Goal: Information Seeking & Learning: Learn about a topic

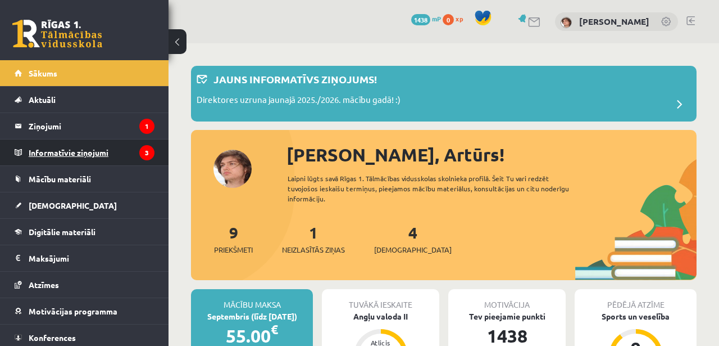
click at [92, 156] on legend "Informatīvie ziņojumi 3" at bounding box center [92, 152] width 126 height 26
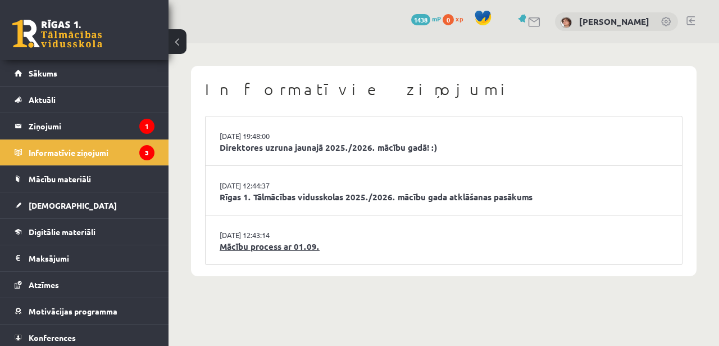
click at [283, 246] on link "Mācību process ar 01.09." at bounding box center [444, 246] width 448 height 13
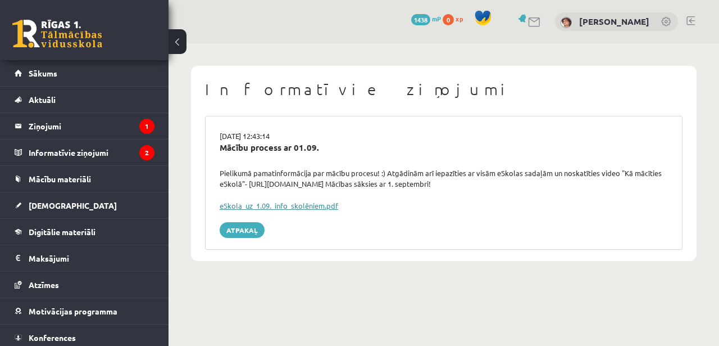
click at [293, 203] on link "eSkola_uz_1.09._info_skolēniem.pdf" at bounding box center [279, 206] width 119 height 10
click at [104, 147] on legend "Informatīvie ziņojumi 2" at bounding box center [92, 152] width 126 height 26
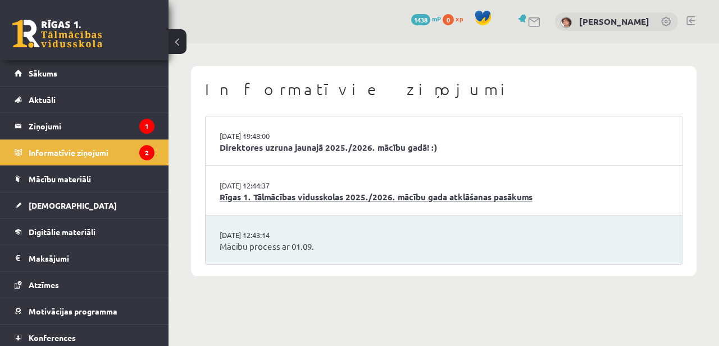
click at [356, 198] on link "Rīgas 1. Tālmācības vidusskolas 2025./2026. mācību gada atklāšanas pasākums" at bounding box center [444, 196] width 448 height 13
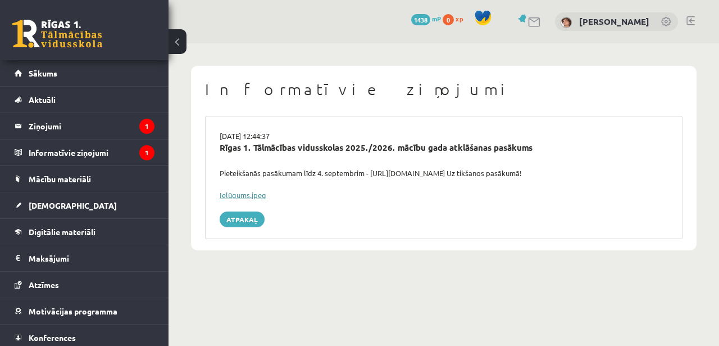
click at [255, 193] on link "Ielūgums.jpeg" at bounding box center [243, 195] width 47 height 10
click at [109, 148] on legend "Informatīvie ziņojumi 1" at bounding box center [92, 152] width 126 height 26
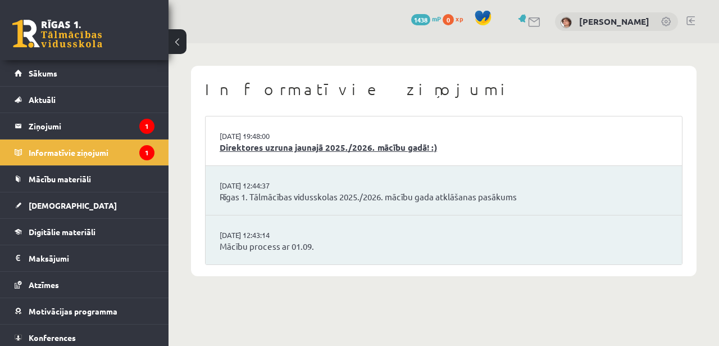
click at [294, 151] on link "Direktores uzruna jaunajā 2025./2026. mācību gadā! :)" at bounding box center [444, 147] width 448 height 13
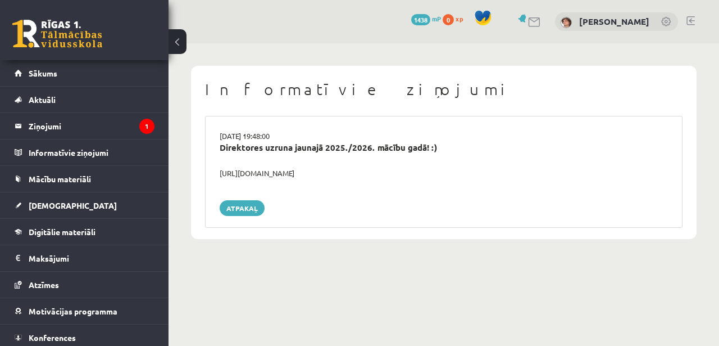
drag, startPoint x: 362, startPoint y: 173, endPoint x: 190, endPoint y: 166, distance: 171.5
click at [191, 166] on div "Informatīvie ziņojumi [DATE] 19:48:00 Direktores uzruna jaunajā 2025./2026. māc…" at bounding box center [444, 152] width 506 height 173
copy div "Direktores uzruna jaunajā 2025./2026. mācību gadā! :) [URL][DOMAIN_NAME]"
click at [93, 134] on legend "Ziņojumi 1" at bounding box center [92, 126] width 126 height 26
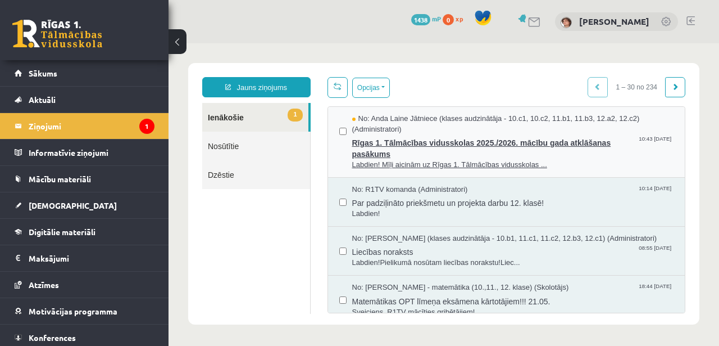
click at [404, 160] on span "Labdien! Mīļi aicinām uz Rīgas 1. Tālmācības vidusskolas ..." at bounding box center [513, 165] width 322 height 11
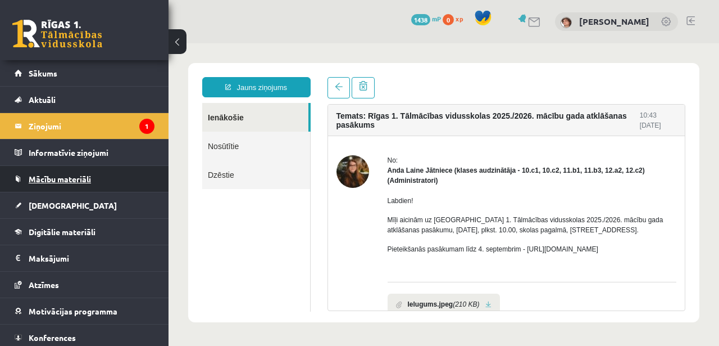
click at [65, 177] on span "Mācību materiāli" at bounding box center [60, 179] width 62 height 10
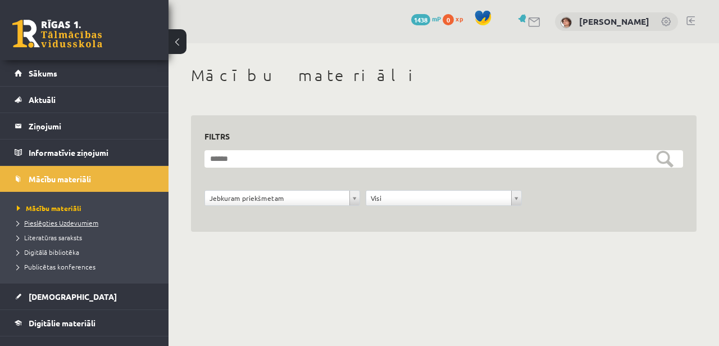
click at [74, 224] on span "Pieslēgties Uzdevumiem" at bounding box center [57, 222] width 81 height 9
click at [629, 15] on div "[PERSON_NAME]" at bounding box center [616, 21] width 123 height 19
click at [620, 18] on link "[PERSON_NAME]" at bounding box center [614, 21] width 70 height 11
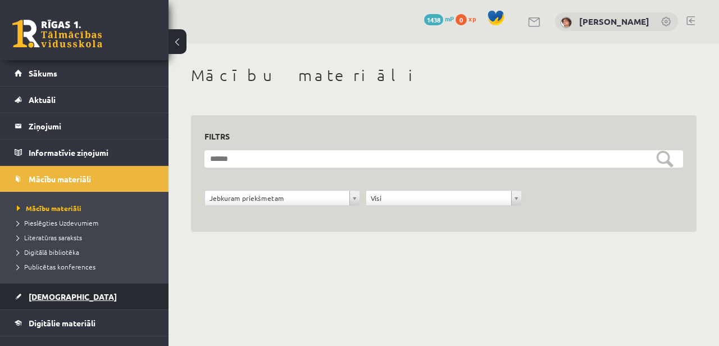
click at [49, 287] on link "[DEMOGRAPHIC_DATA]" at bounding box center [85, 296] width 140 height 26
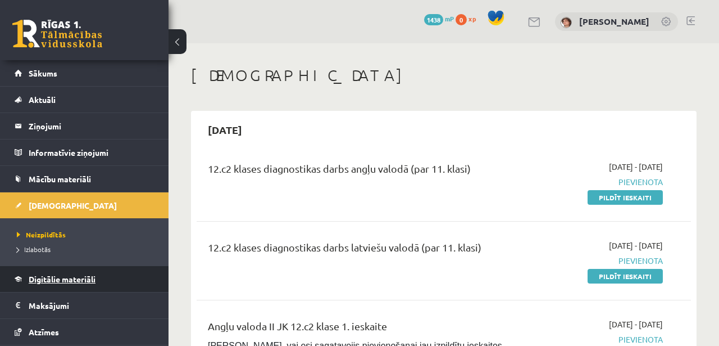
click at [85, 287] on link "Digitālie materiāli" at bounding box center [85, 279] width 140 height 26
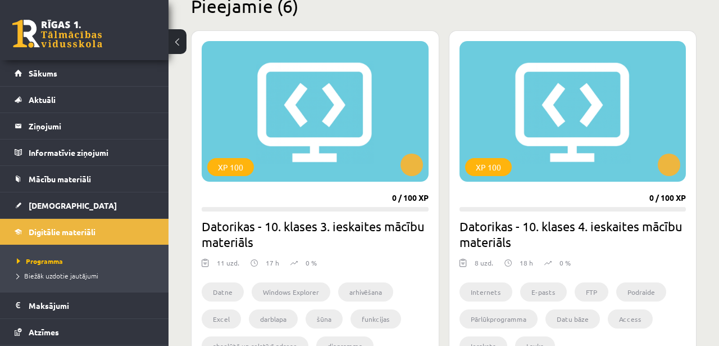
scroll to position [291, 0]
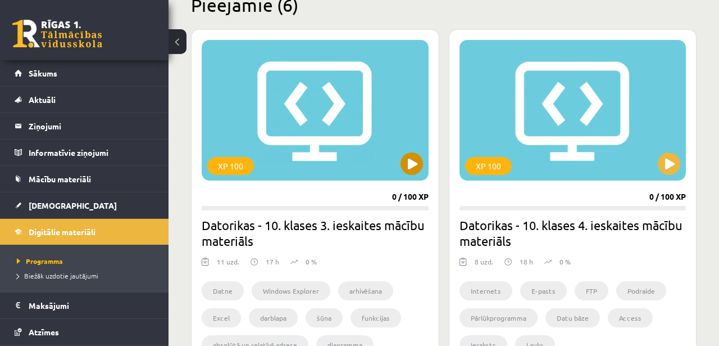
click at [312, 87] on div "XP 100" at bounding box center [315, 110] width 227 height 140
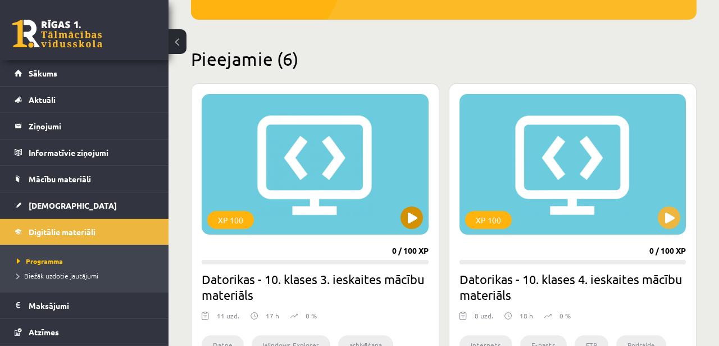
scroll to position [224, 0]
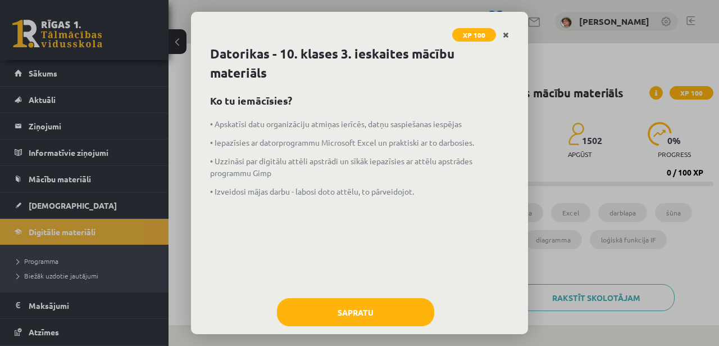
click at [502, 42] on link "Close" at bounding box center [506, 35] width 20 height 22
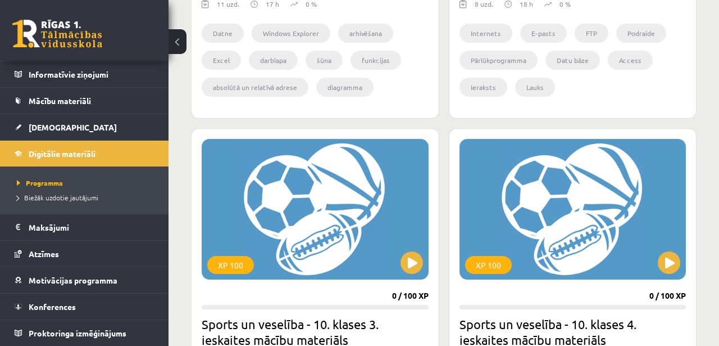
scroll to position [617, 0]
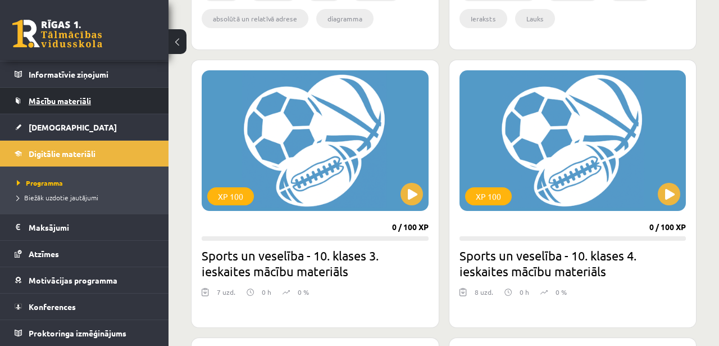
click at [66, 108] on link "Mācību materiāli" at bounding box center [85, 101] width 140 height 26
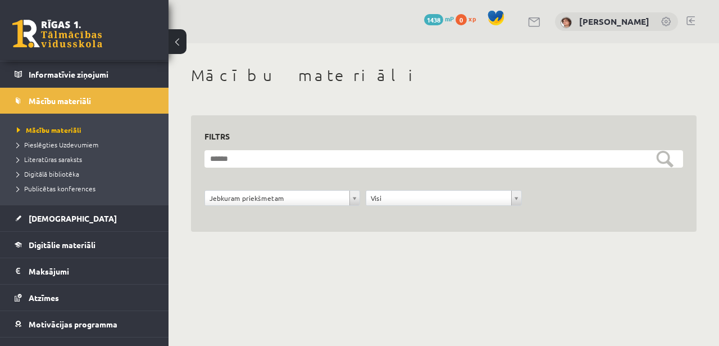
click at [350, 148] on div "**********" at bounding box center [444, 174] width 479 height 90
click at [350, 149] on div "**********" at bounding box center [444, 174] width 479 height 90
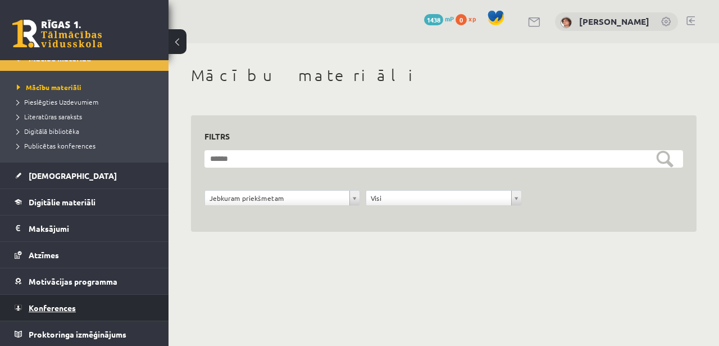
scroll to position [122, 0]
click at [78, 307] on link "Konferences" at bounding box center [85, 306] width 140 height 26
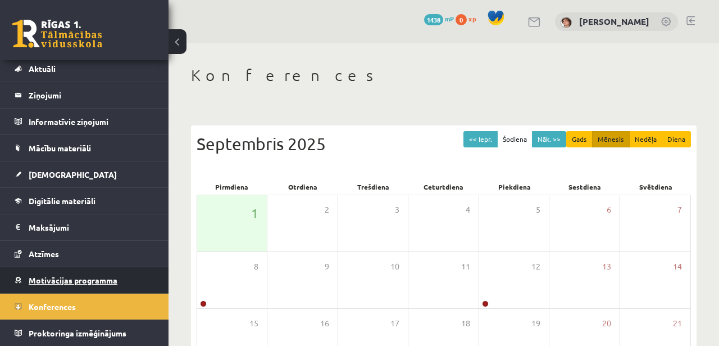
click at [90, 291] on link "Motivācijas programma" at bounding box center [85, 280] width 140 height 26
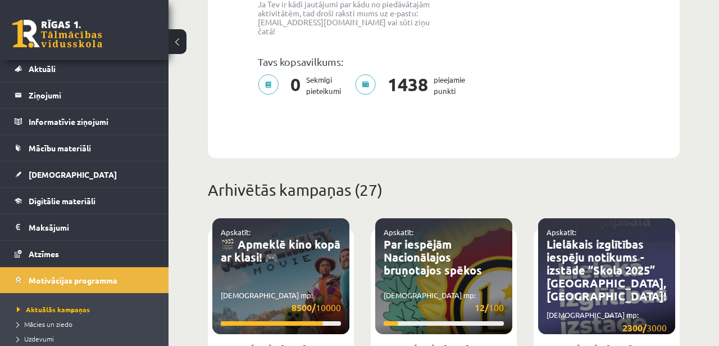
scroll to position [352, 0]
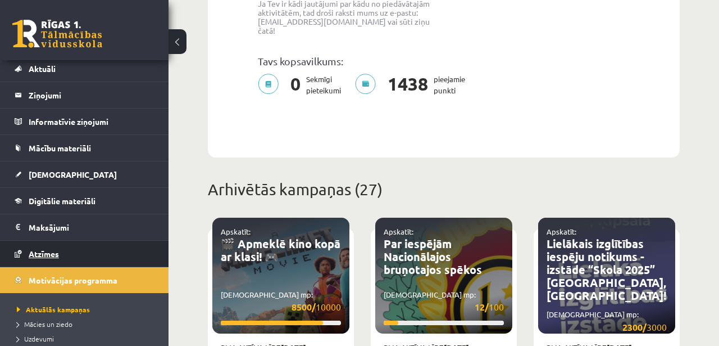
click at [66, 247] on link "Atzīmes" at bounding box center [85, 254] width 140 height 26
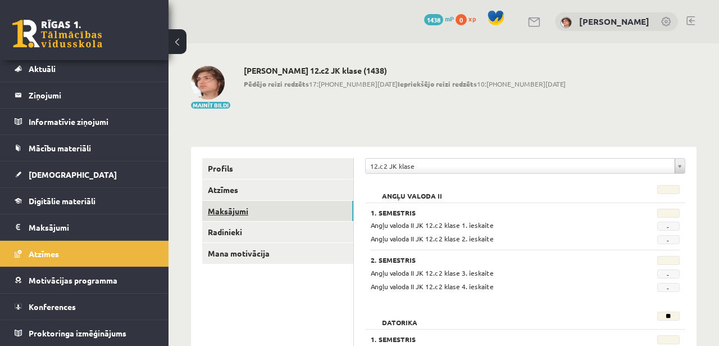
click at [242, 217] on link "Maksājumi" at bounding box center [277, 211] width 151 height 21
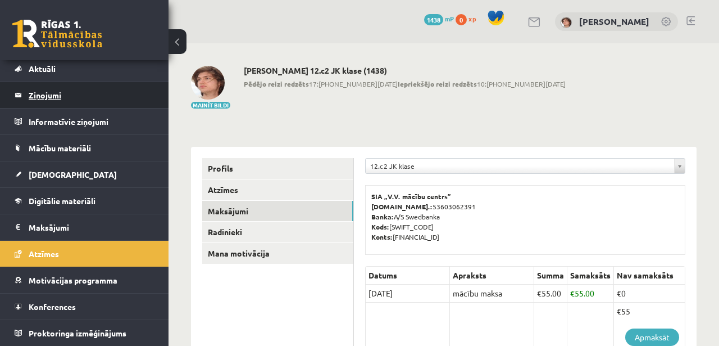
click at [49, 99] on legend "Ziņojumi 0" at bounding box center [92, 95] width 126 height 26
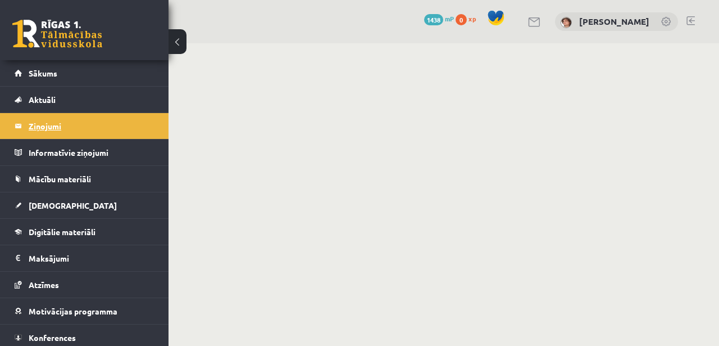
click at [49, 99] on span "Aktuāli" at bounding box center [42, 99] width 27 height 10
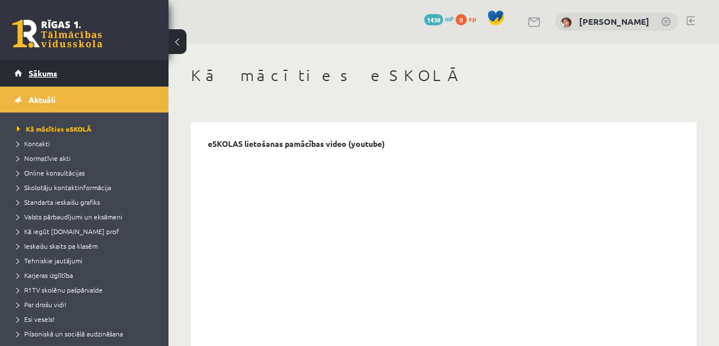
click at [43, 67] on link "Sākums" at bounding box center [85, 73] width 140 height 26
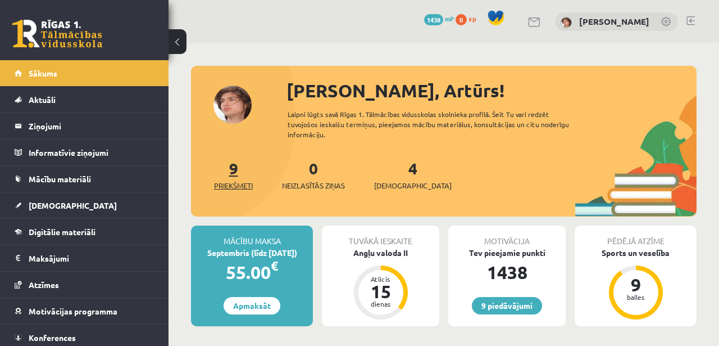
click at [237, 161] on link "9 Priekšmeti" at bounding box center [233, 174] width 39 height 33
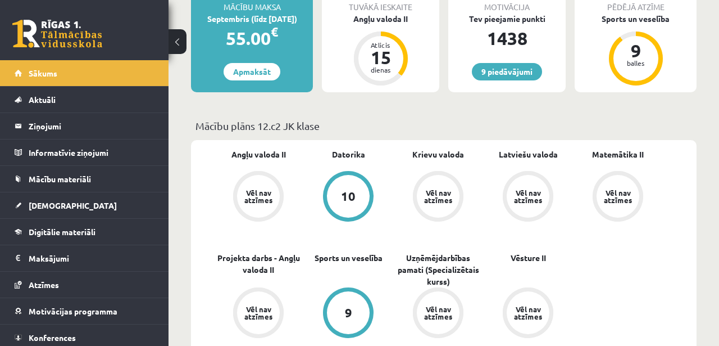
scroll to position [191, 0]
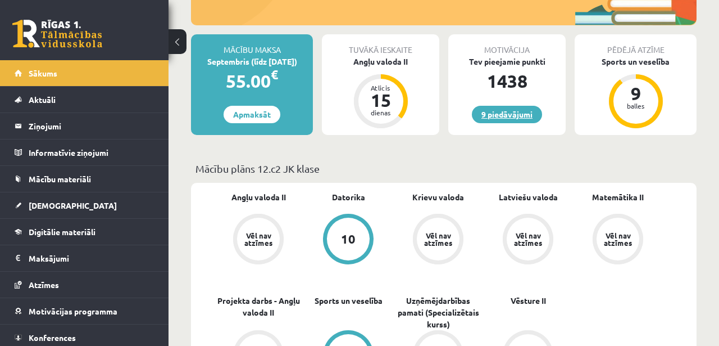
click at [508, 106] on link "9 piedāvājumi" at bounding box center [507, 114] width 70 height 17
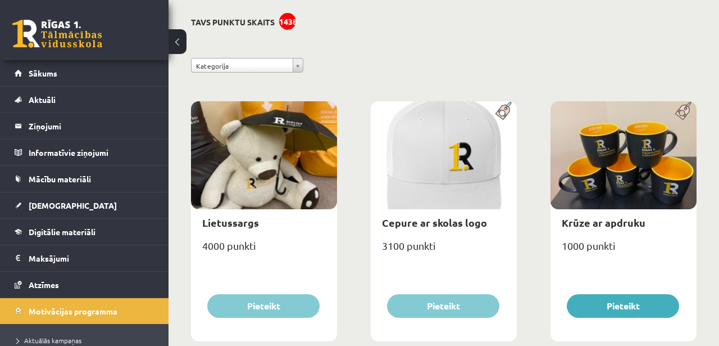
scroll to position [83, 0]
